Goal: Information Seeking & Learning: Find specific fact

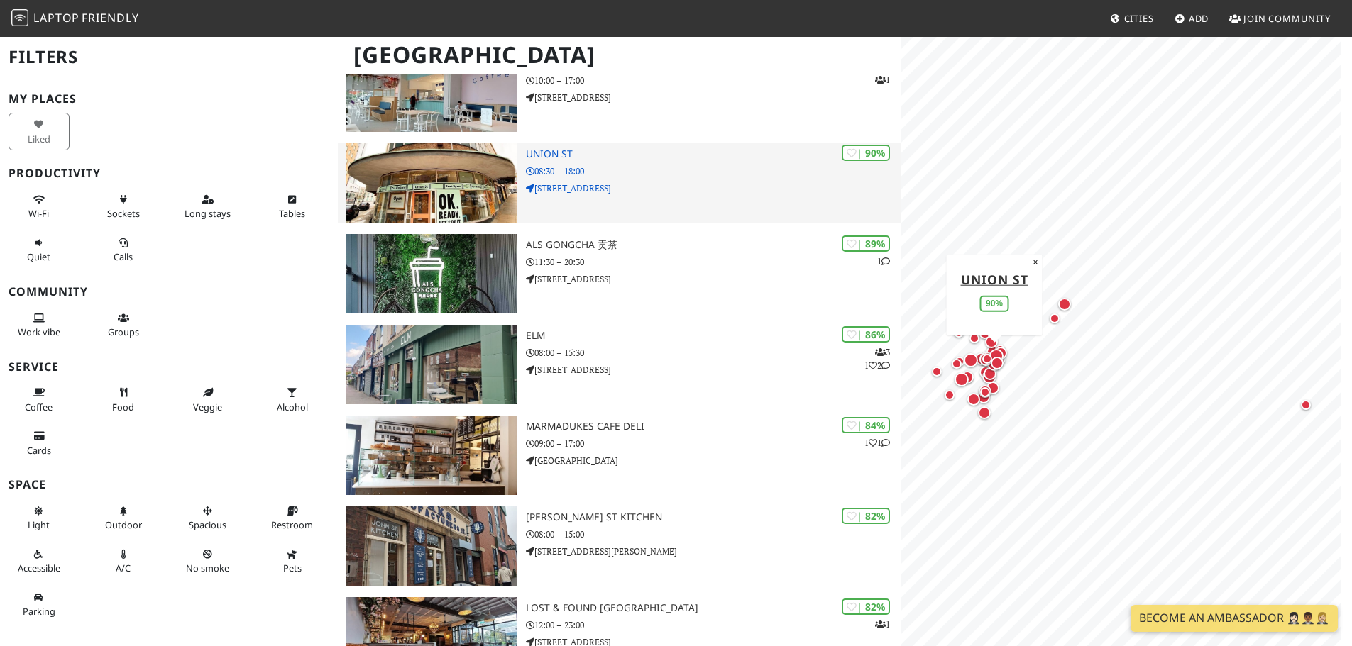
scroll to position [142, 0]
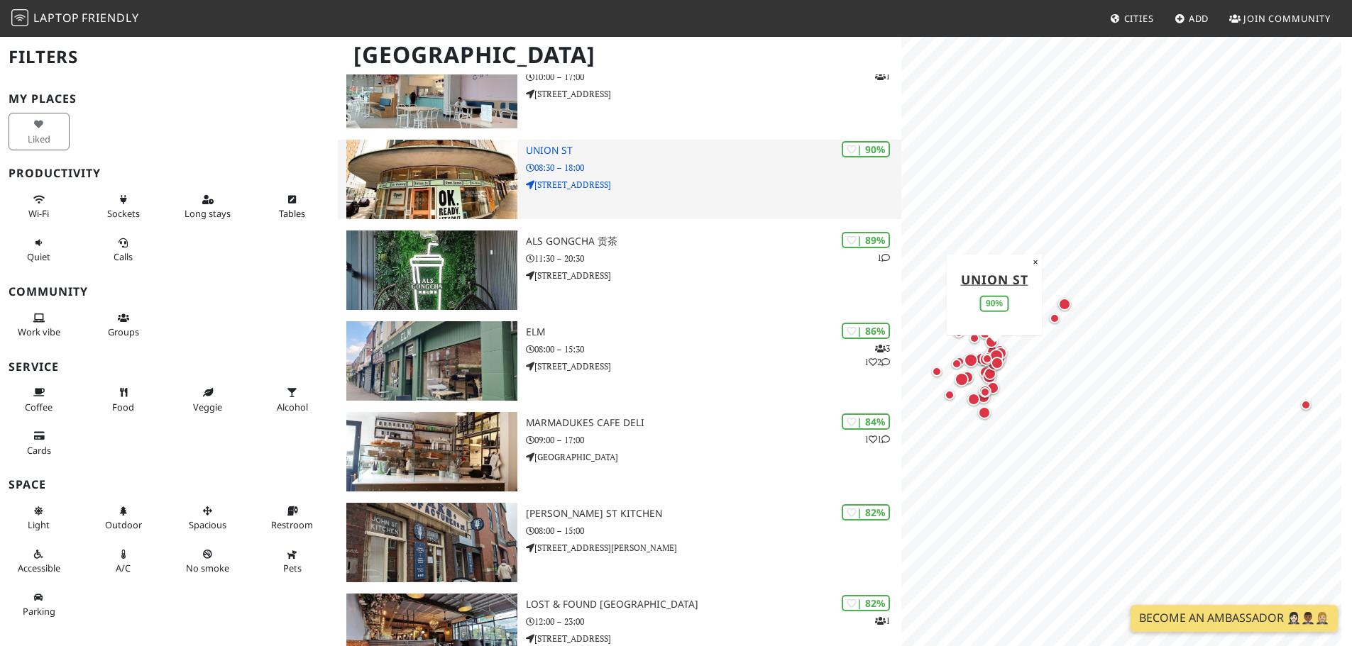
click at [643, 205] on div "| 90% Union St 08:30 – 18:00 [STREET_ADDRESS]" at bounding box center [713, 179] width 375 height 79
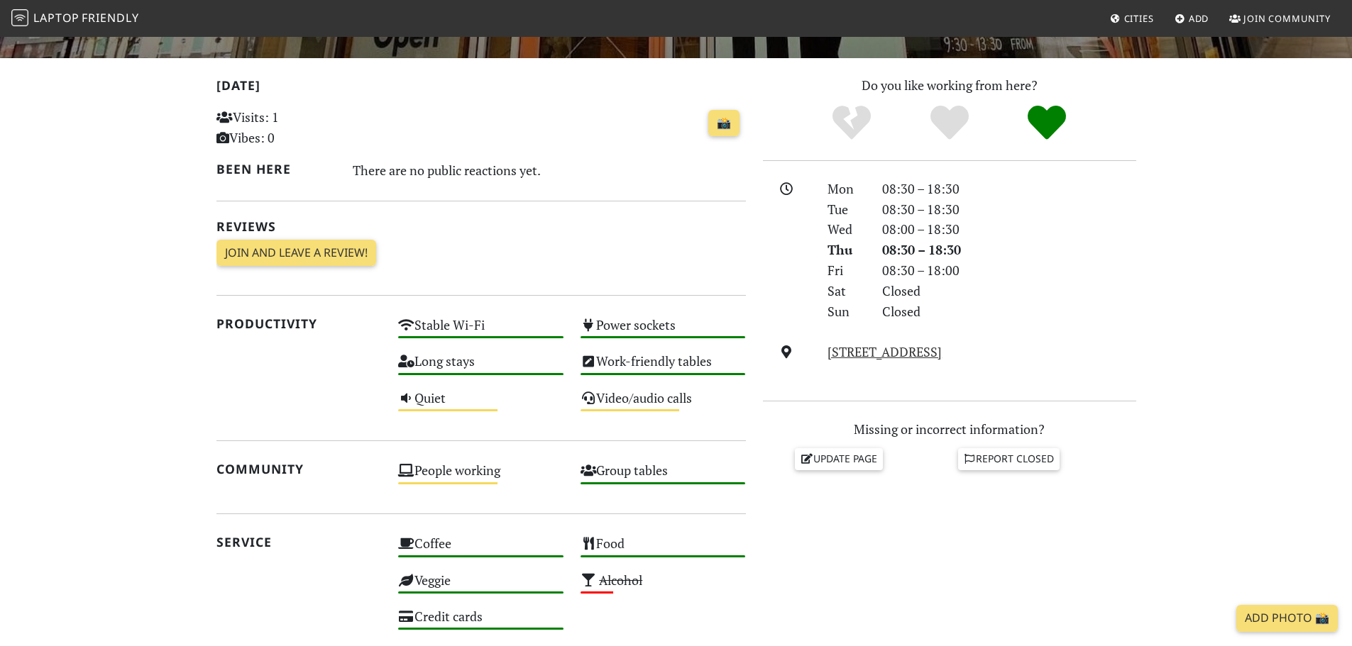
scroll to position [268, 0]
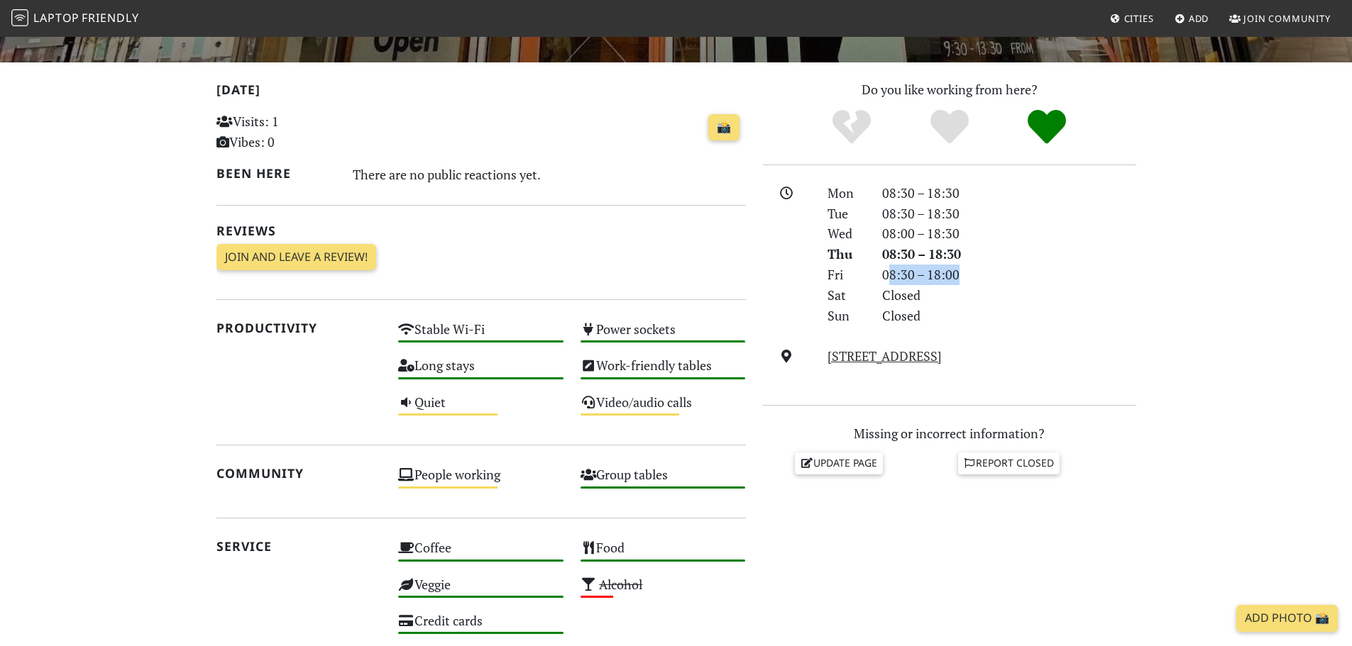
drag, startPoint x: 889, startPoint y: 277, endPoint x: 1006, endPoint y: 268, distance: 117.4
click at [1006, 268] on div "08:30 – 18:00" at bounding box center [1008, 275] width 271 height 21
drag, startPoint x: 1006, startPoint y: 268, endPoint x: 870, endPoint y: 274, distance: 136.3
click at [870, 274] on div "Fri 08:30 – 18:00" at bounding box center [981, 275] width 325 height 21
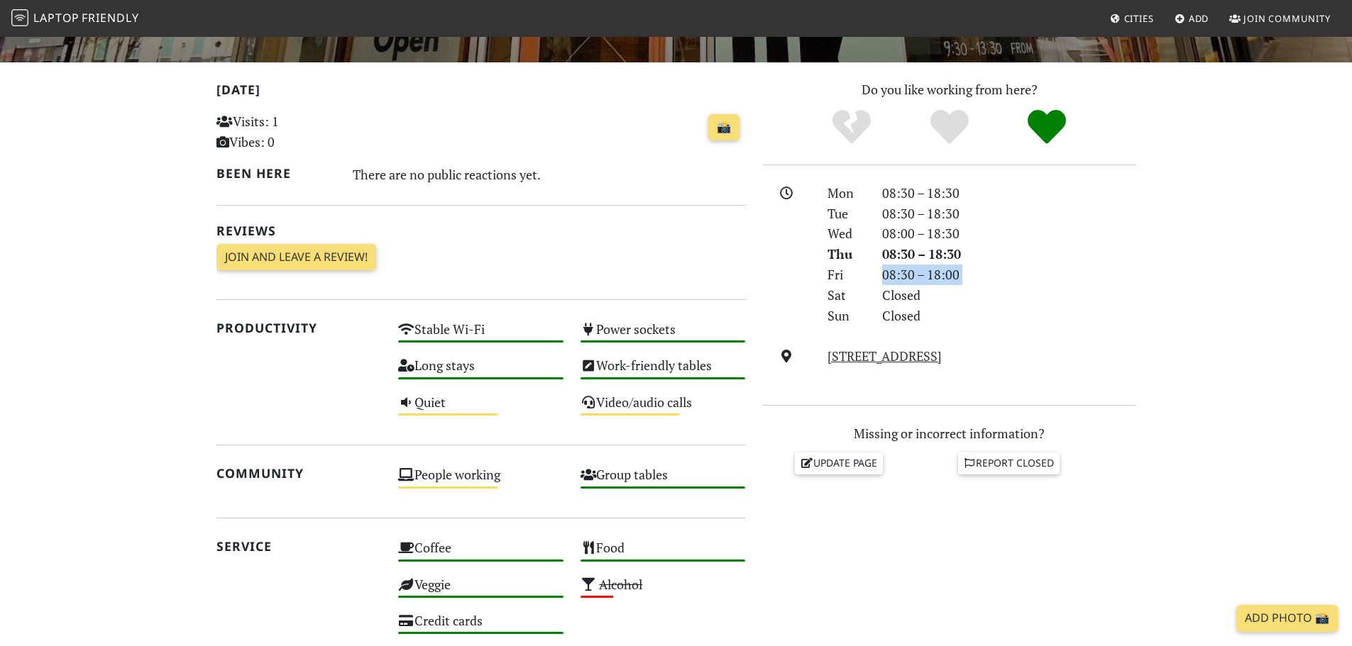
click at [870, 274] on div "Fri" at bounding box center [846, 275] width 54 height 21
drag, startPoint x: 870, startPoint y: 271, endPoint x: 966, endPoint y: 271, distance: 96.5
click at [966, 271] on div "Fri 08:30 – 18:00" at bounding box center [981, 275] width 325 height 21
click at [966, 271] on div "08:30 – 18:00" at bounding box center [1008, 275] width 271 height 21
drag, startPoint x: 966, startPoint y: 271, endPoint x: 828, endPoint y: 271, distance: 138.3
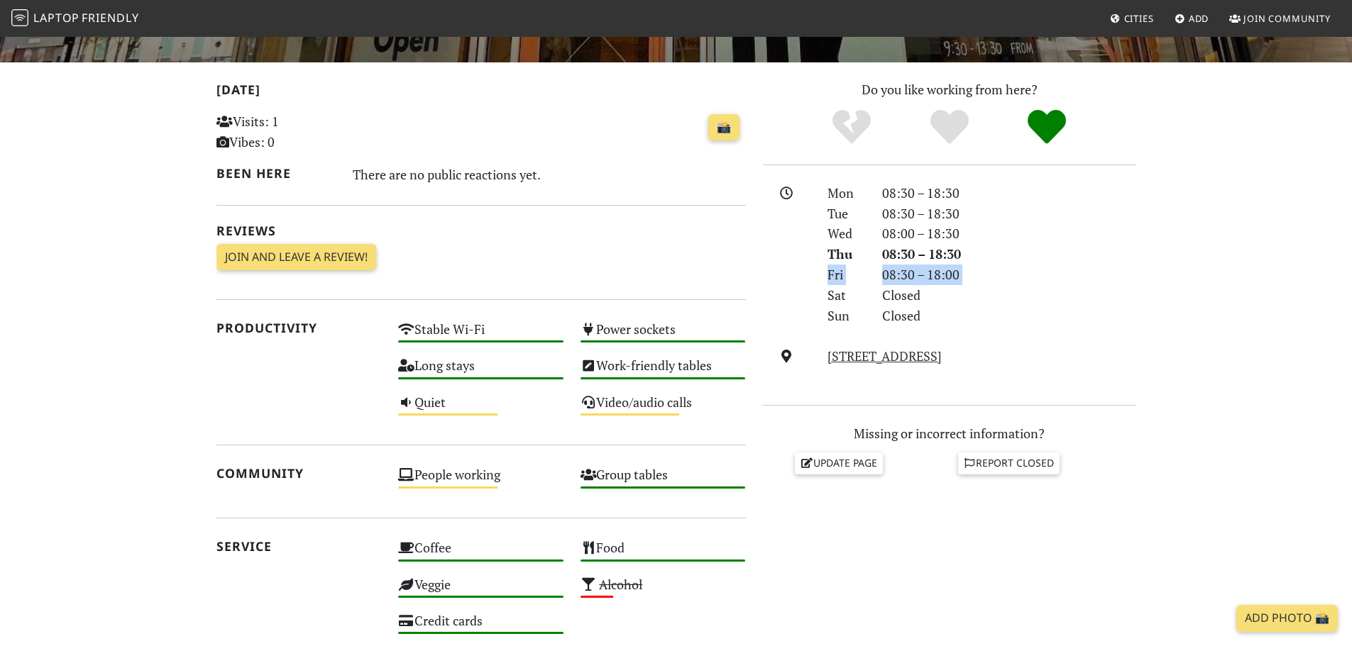
click at [828, 271] on div "Fri 08:30 – 18:00" at bounding box center [981, 275] width 325 height 21
click at [828, 271] on div "Fri" at bounding box center [846, 275] width 54 height 21
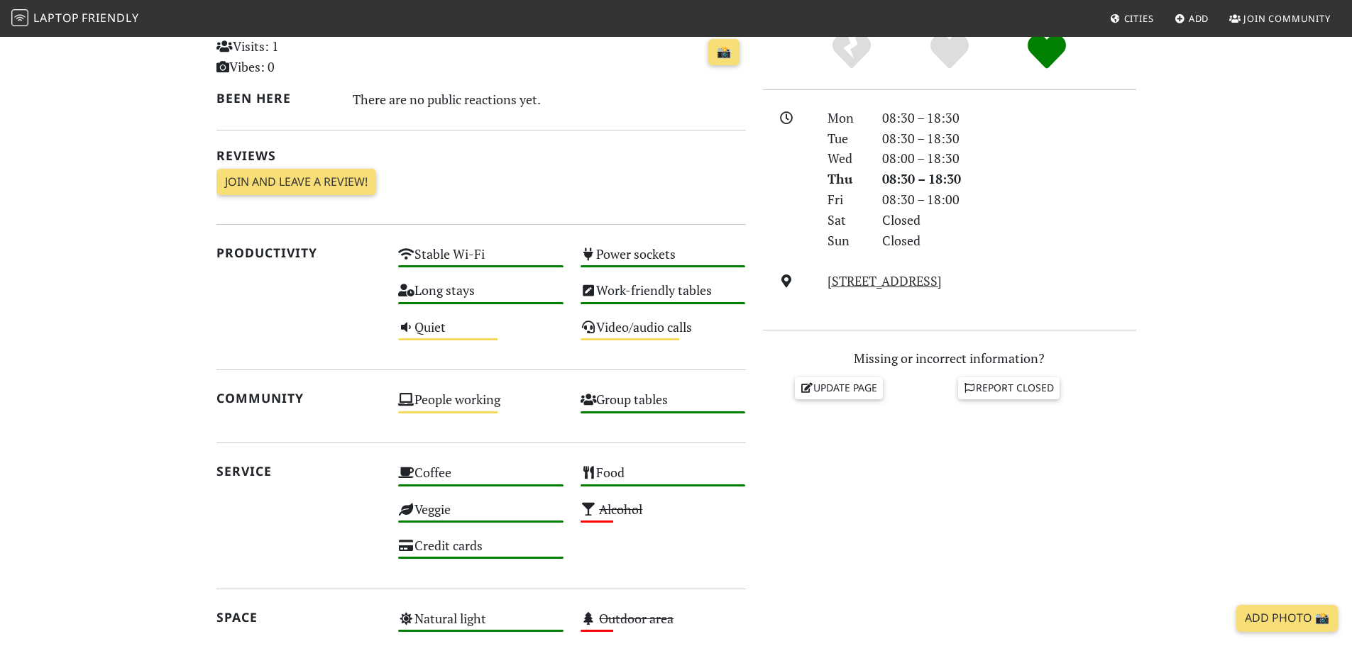
scroll to position [0, 0]
